Goal: Task Accomplishment & Management: Use online tool/utility

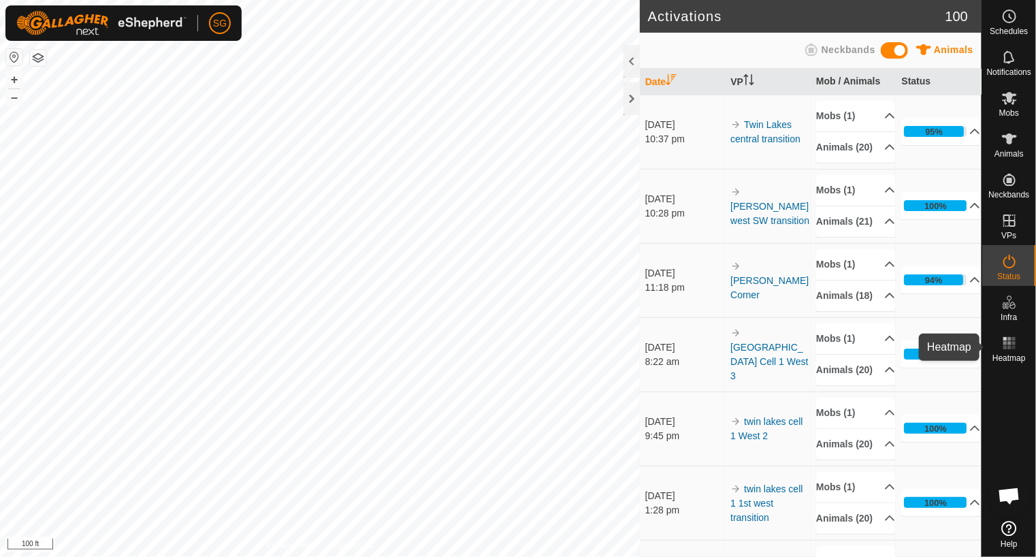
click at [1014, 342] on rect at bounding box center [1013, 342] width 3 height 3
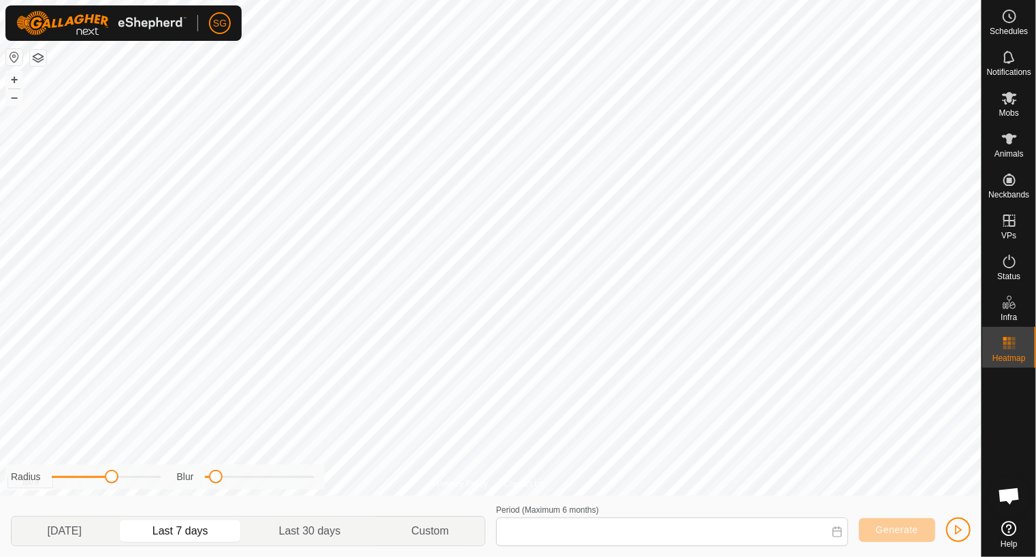
type input "23 Aug, 2025 - 29 Aug, 2025"
